Goal: Information Seeking & Learning: Find specific fact

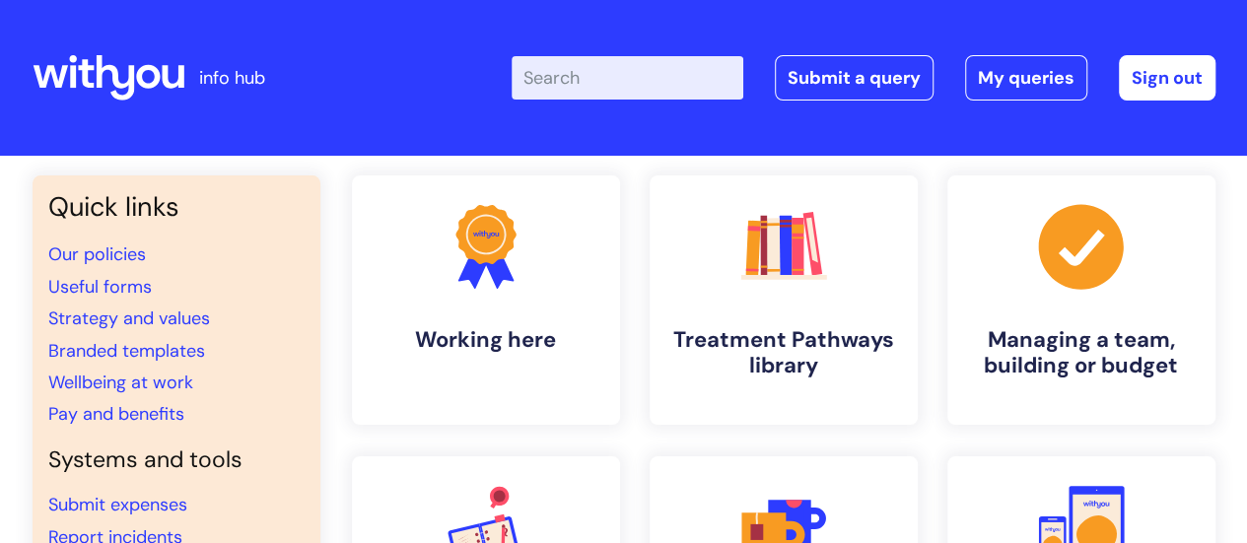
click at [651, 83] on input "Enter your search term here..." at bounding box center [628, 77] width 232 height 43
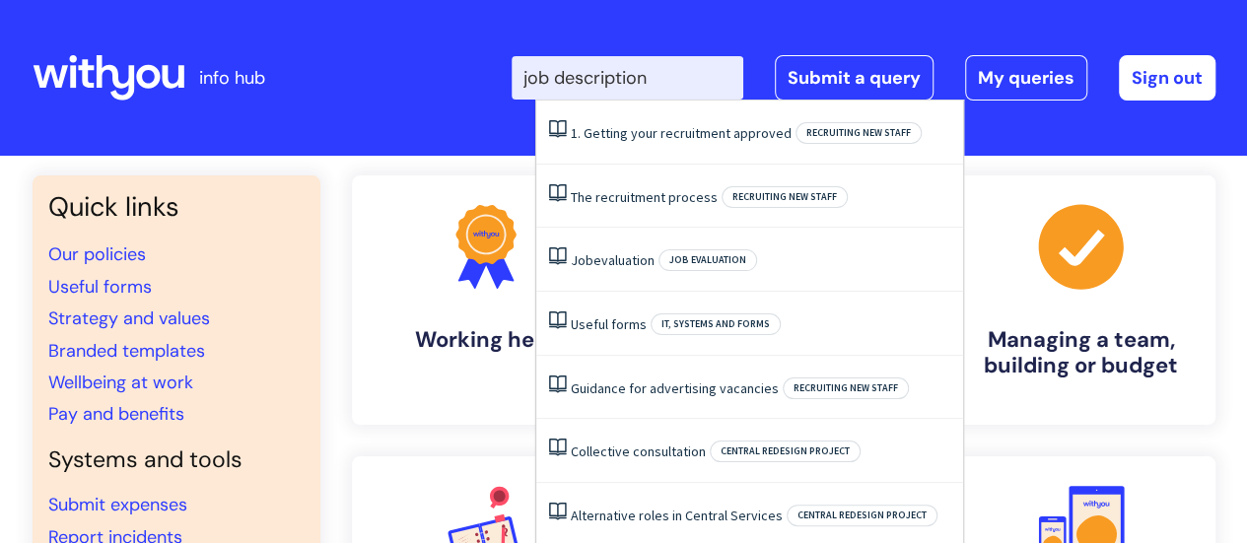
type input "job description"
click button "Search" at bounding box center [0, 0] width 0 height 0
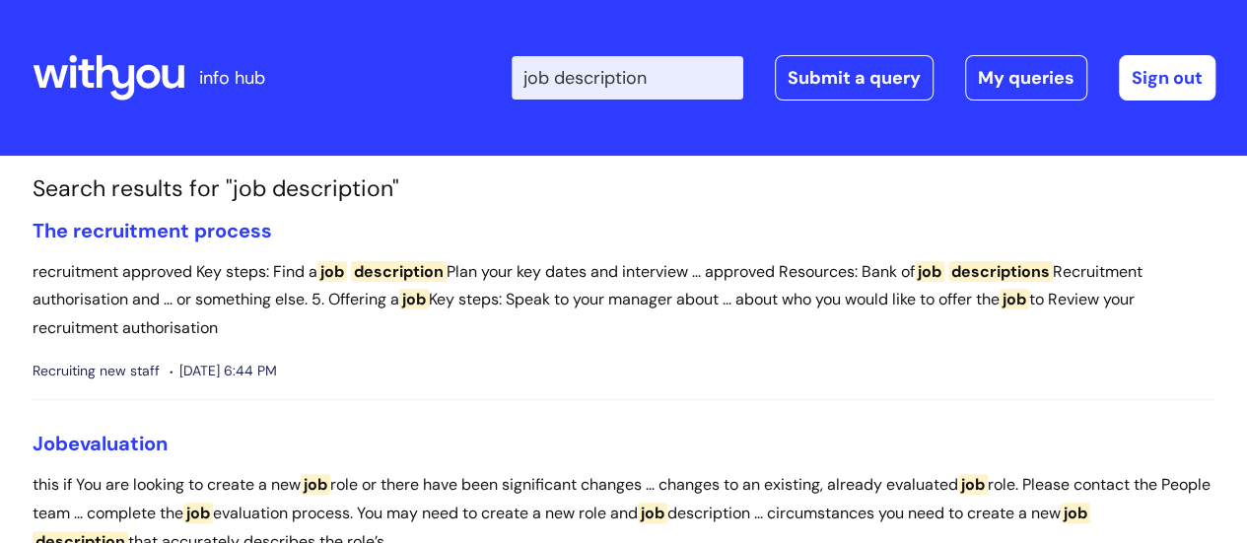
drag, startPoint x: 678, startPoint y: 83, endPoint x: 523, endPoint y: 84, distance: 155.8
click at [523, 84] on div "Enter your search term here... job description Search Submit a query My queries…" at bounding box center [770, 78] width 889 height 116
type input "JD"
click button "Search" at bounding box center [0, 0] width 0 height 0
